Goal: Task Accomplishment & Management: Use online tool/utility

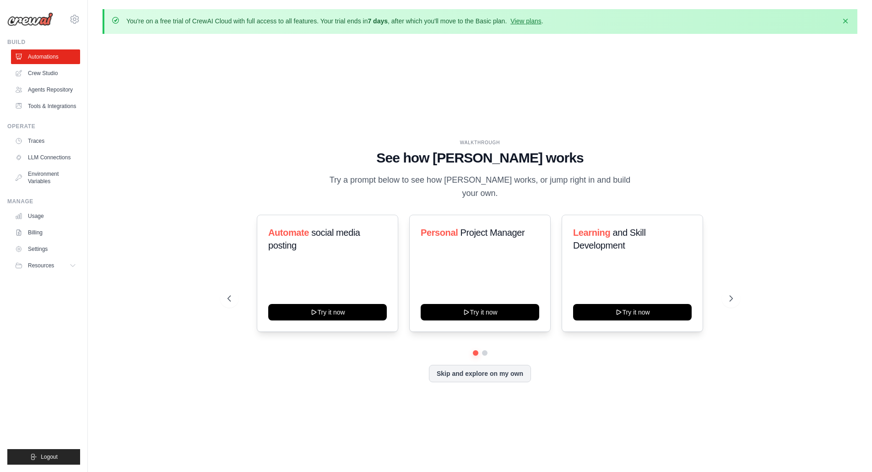
click at [352, 70] on div "WALKTHROUGH See how [PERSON_NAME] works Try a prompt below to see how [PERSON_N…" at bounding box center [480, 267] width 755 height 453
click at [520, 22] on link "View plans" at bounding box center [525, 20] width 31 height 7
click at [734, 294] on icon at bounding box center [731, 298] width 9 height 9
click at [476, 350] on button at bounding box center [475, 353] width 7 height 7
click at [487, 351] on div "Automate social media posting Try it now Personal Project Manager Try it now Le…" at bounding box center [479, 298] width 505 height 167
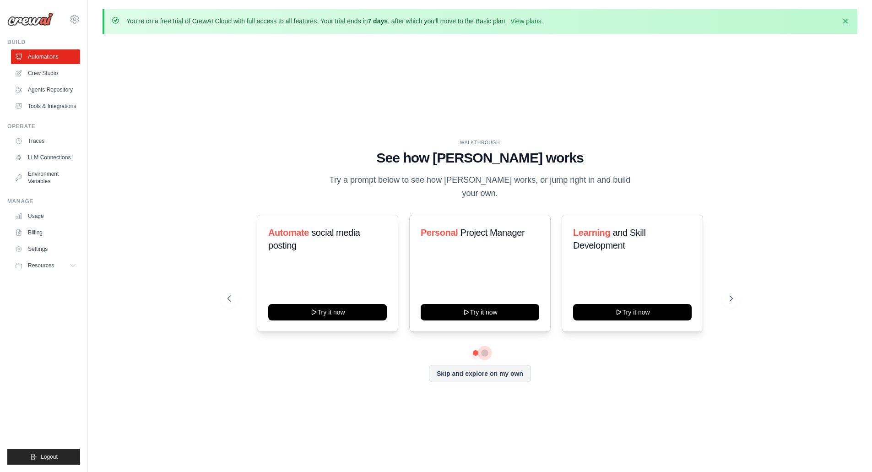
click at [485, 350] on button at bounding box center [484, 353] width 7 height 7
click at [473, 350] on button at bounding box center [475, 353] width 7 height 7
click at [729, 294] on icon at bounding box center [731, 298] width 9 height 9
click at [735, 289] on button at bounding box center [731, 298] width 18 height 18
click at [735, 294] on icon at bounding box center [731, 298] width 9 height 9
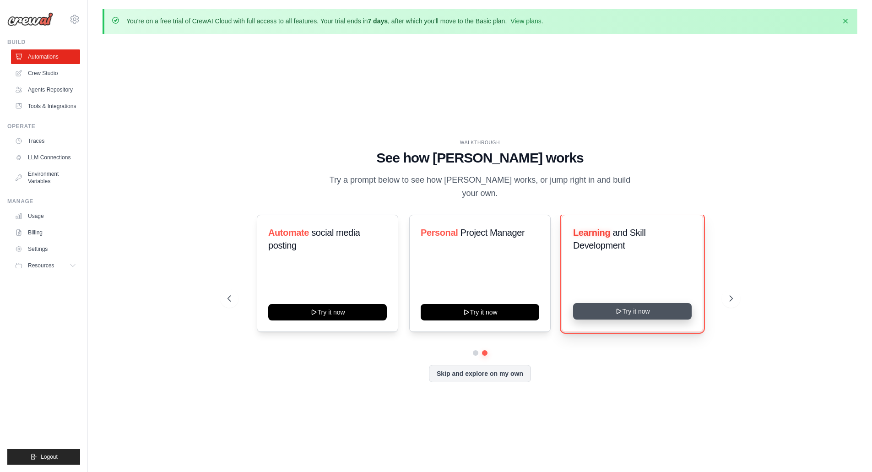
click at [658, 306] on button "Try it now" at bounding box center [632, 311] width 119 height 16
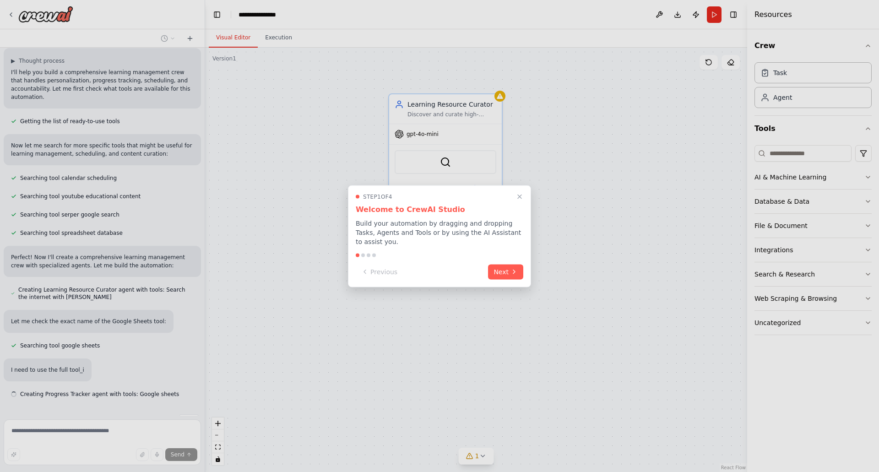
scroll to position [80, 0]
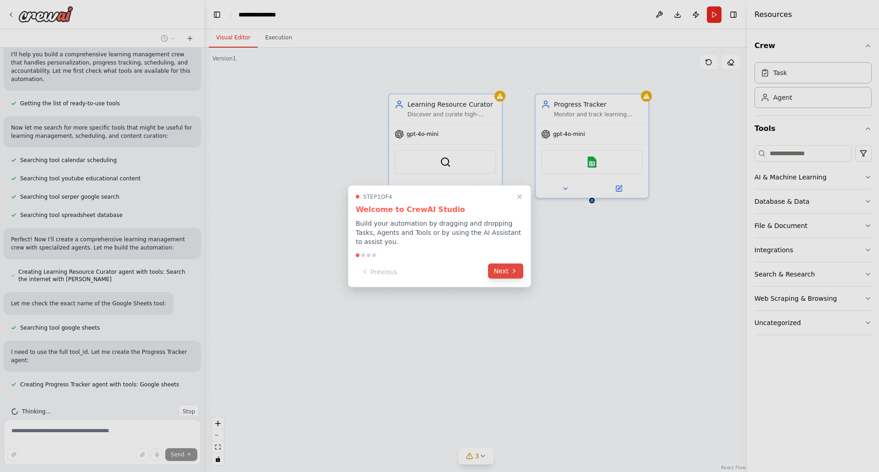
click at [498, 268] on button "Next" at bounding box center [505, 270] width 35 height 15
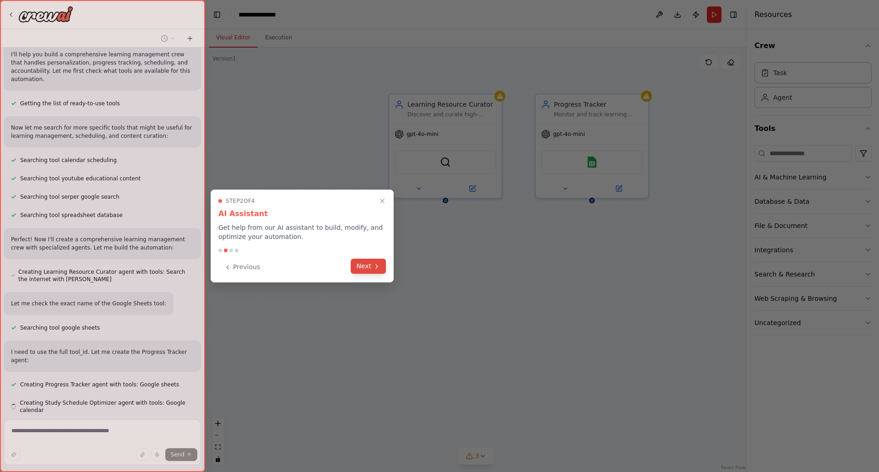
scroll to position [105, 0]
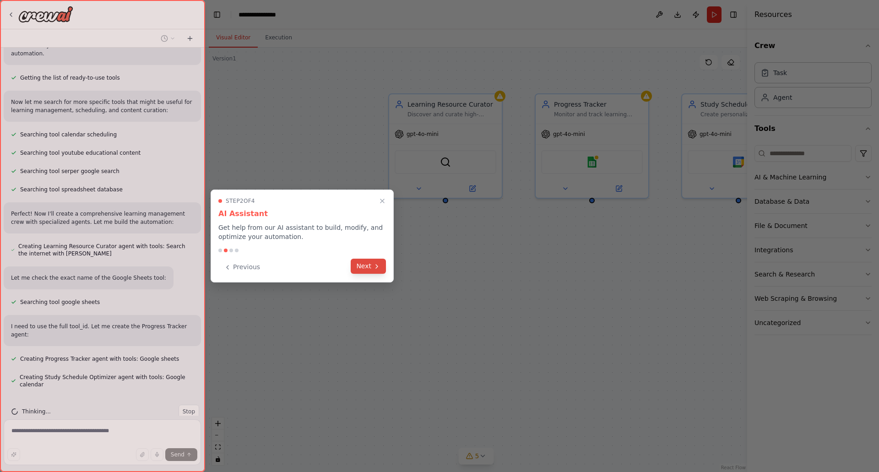
click at [377, 270] on button "Next" at bounding box center [368, 266] width 35 height 15
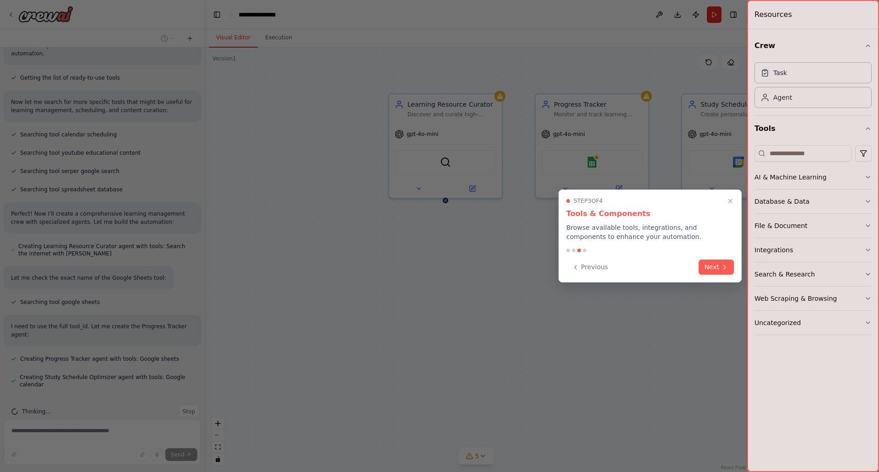
click at [707, 270] on button "Next" at bounding box center [715, 266] width 35 height 15
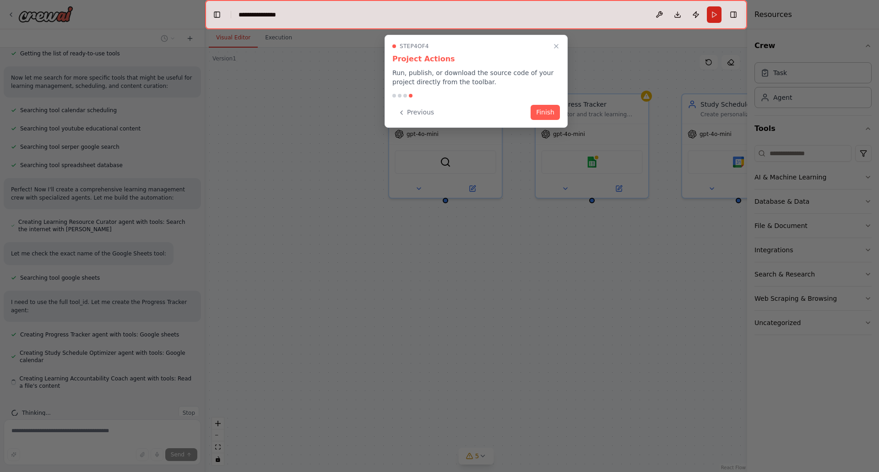
scroll to position [131, 0]
click at [549, 111] on button "Finish" at bounding box center [544, 111] width 29 height 15
